Goal: Task Accomplishment & Management: Use online tool/utility

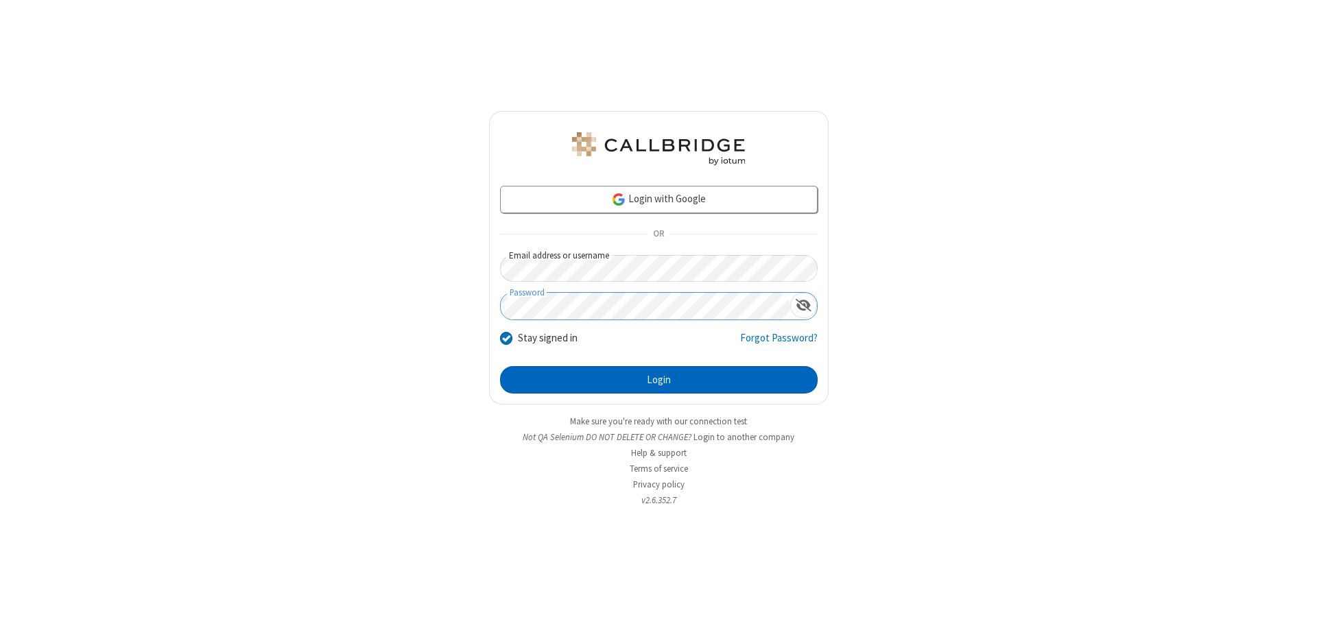
click at [658, 380] on button "Login" at bounding box center [658, 379] width 317 height 27
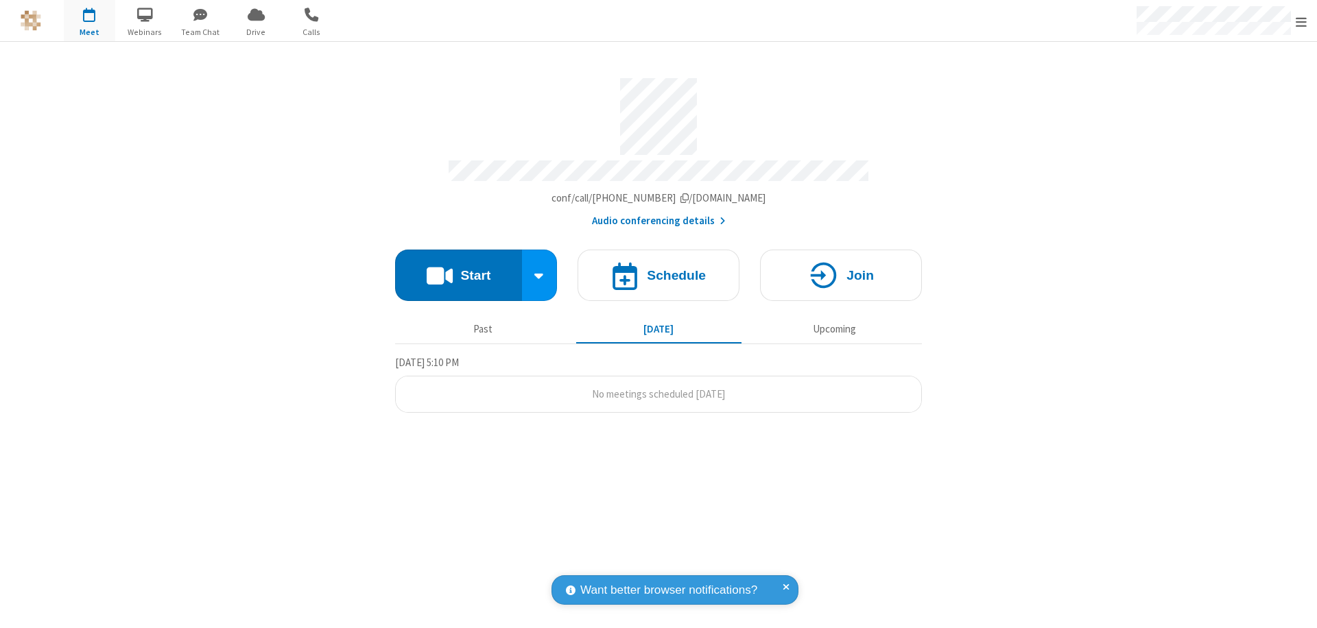
click at [458, 269] on button "Start" at bounding box center [458, 275] width 127 height 51
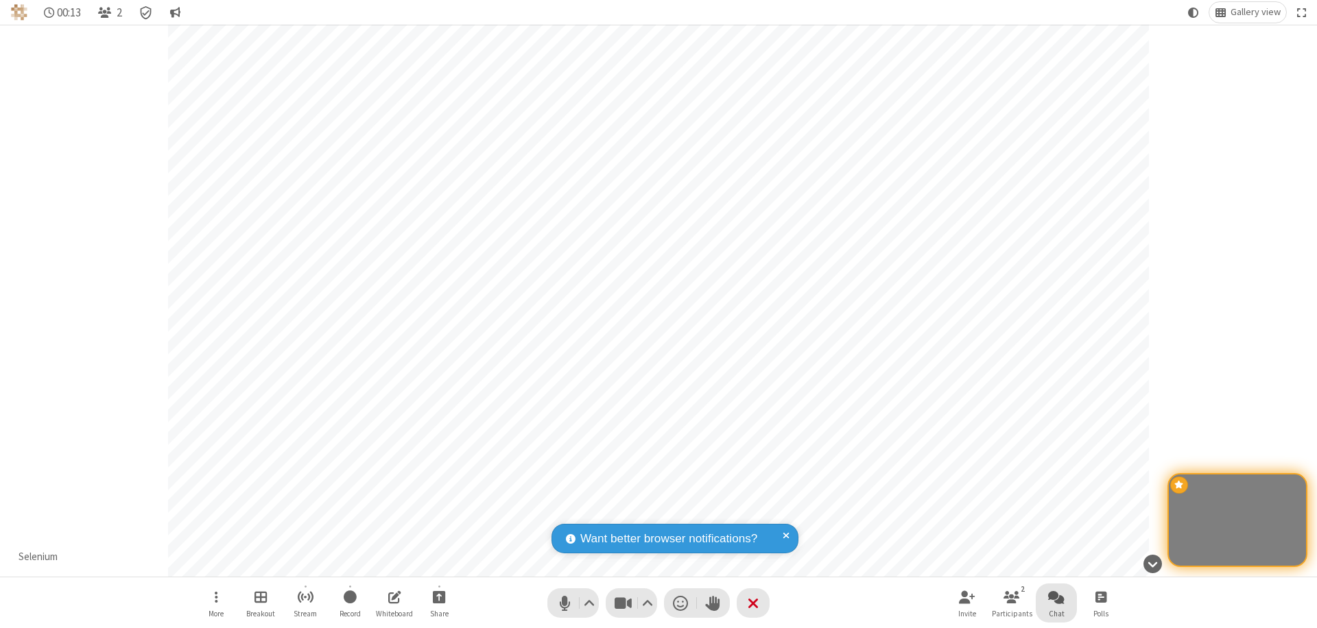
click at [1056, 597] on span "Open chat" at bounding box center [1056, 596] width 16 height 17
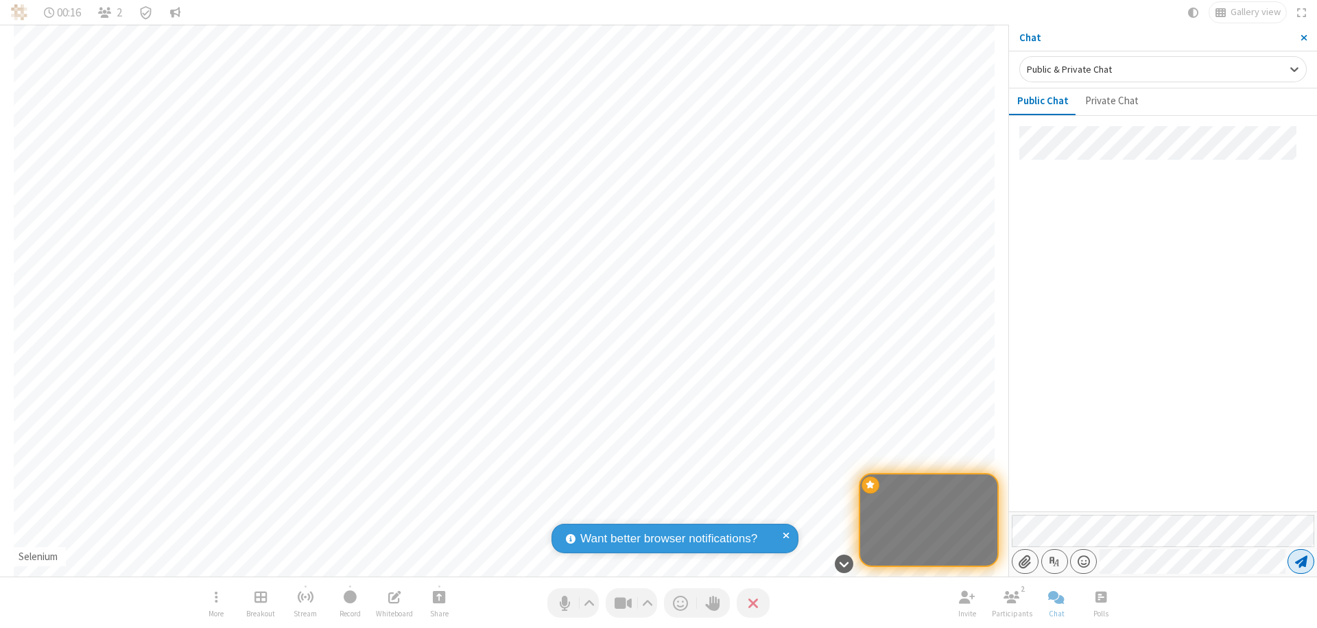
click at [1300, 562] on span "Send message" at bounding box center [1301, 562] width 12 height 14
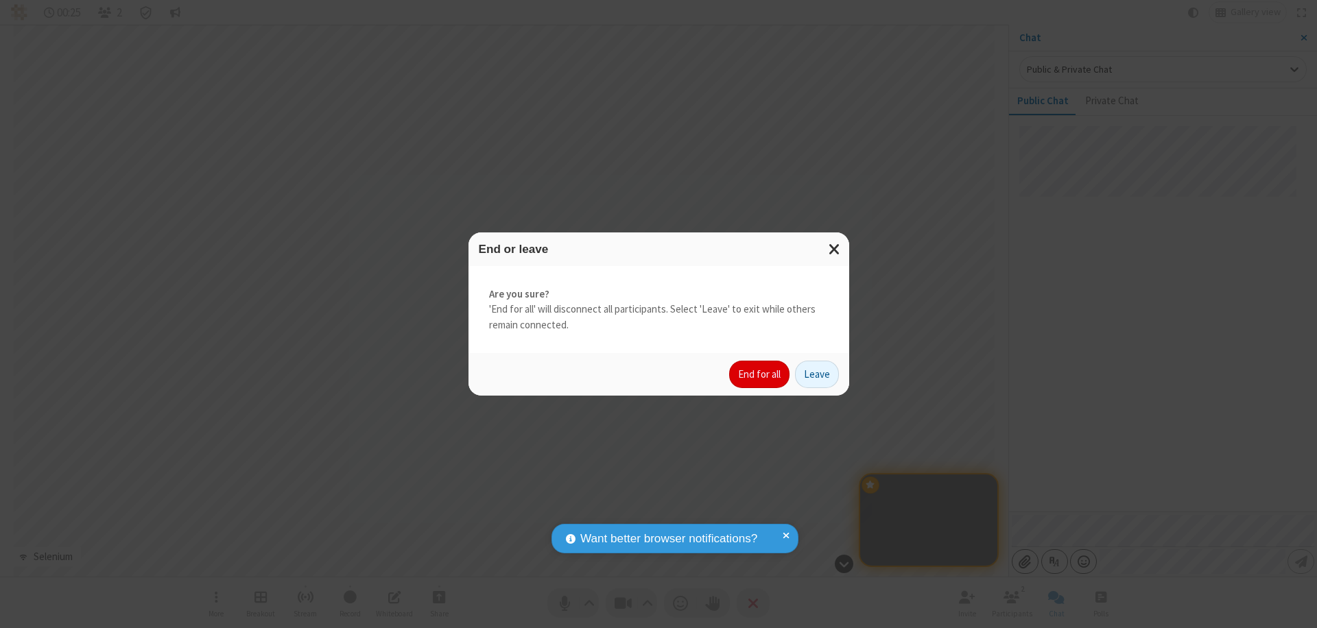
click at [760, 374] on button "End for all" at bounding box center [759, 374] width 60 height 27
